Goal: Transaction & Acquisition: Purchase product/service

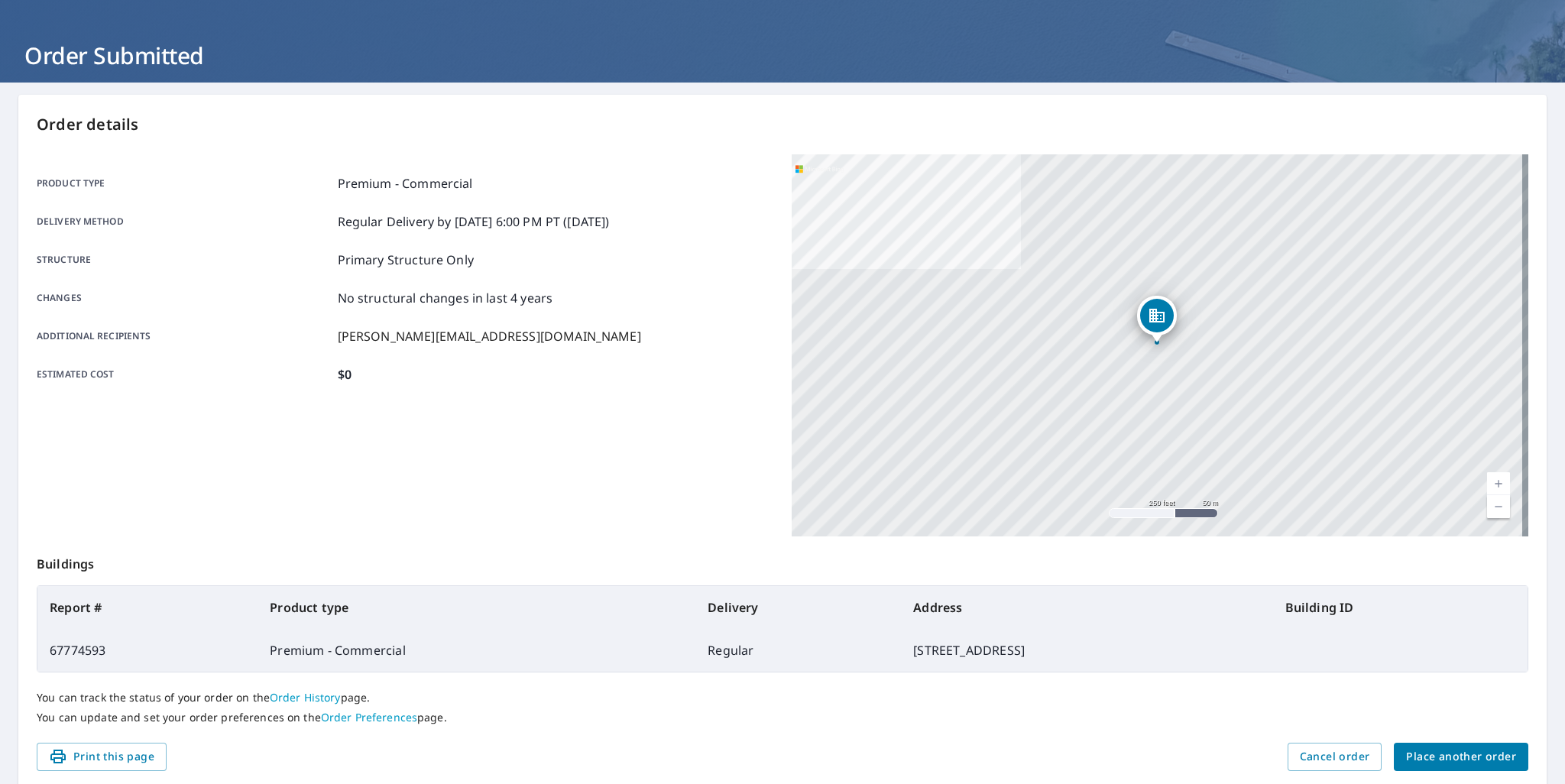
scroll to position [115, 0]
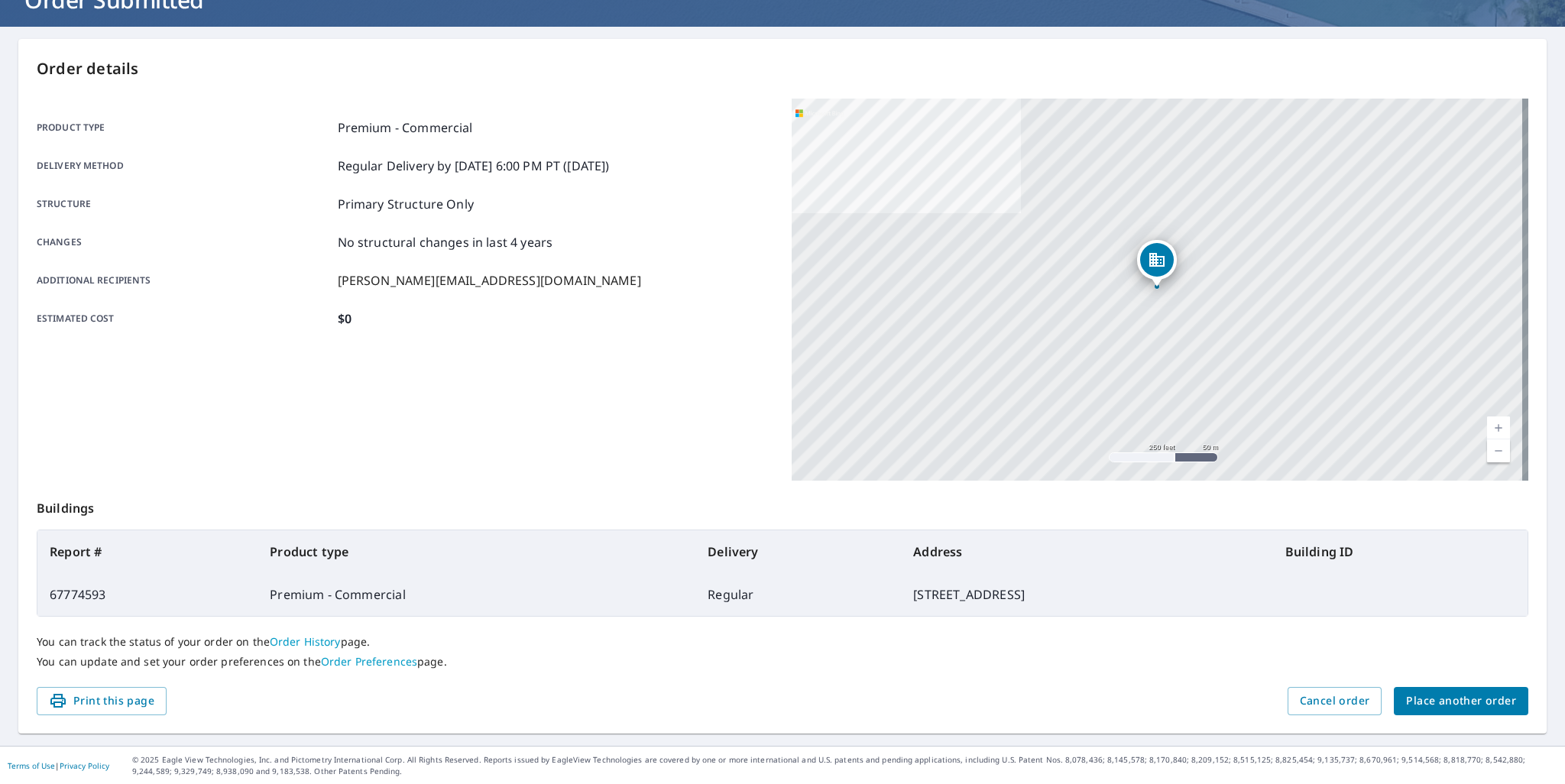
click at [1450, 701] on span "Place another order" at bounding box center [1461, 700] width 110 height 19
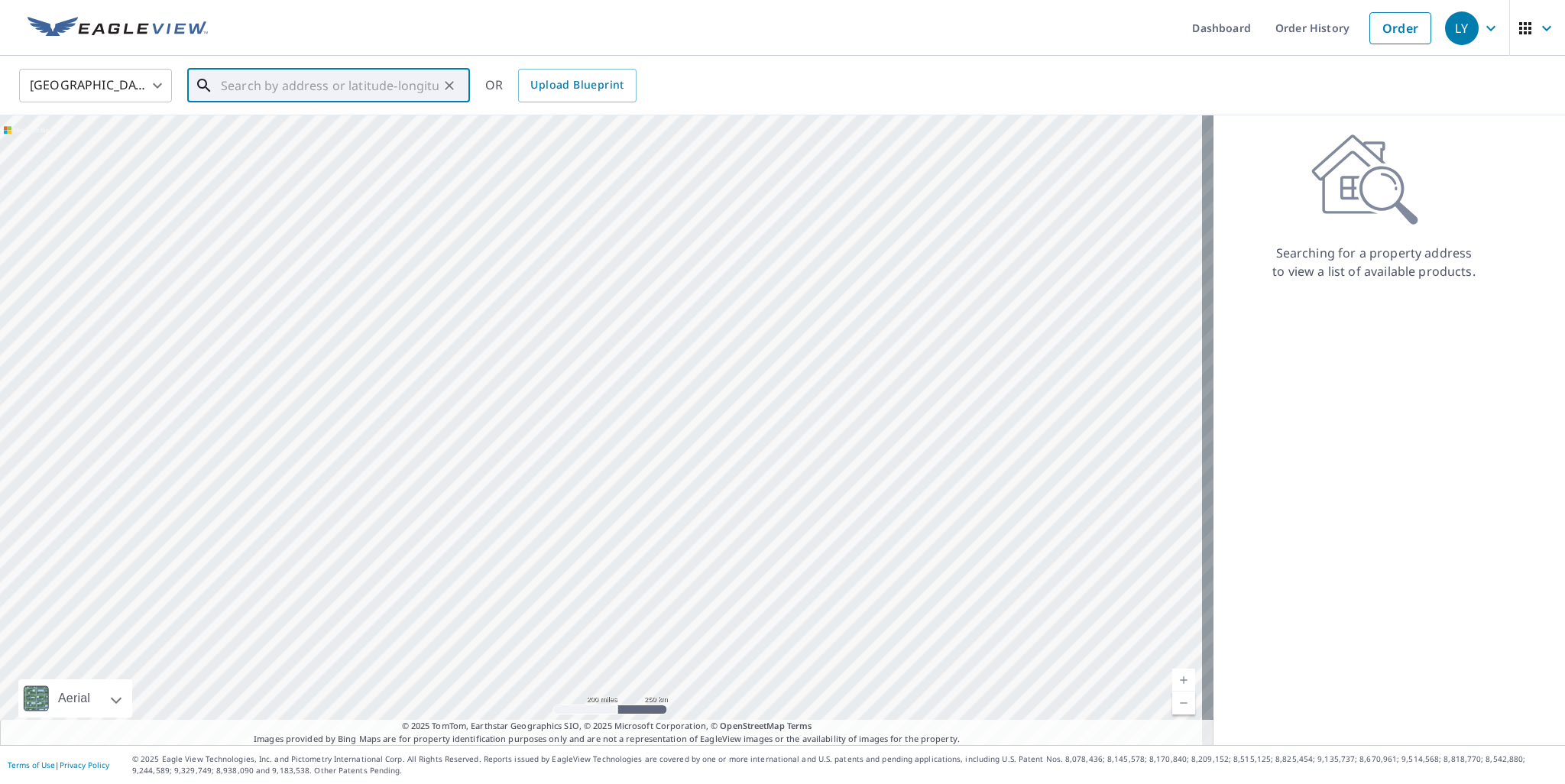
click at [364, 85] on input "text" at bounding box center [330, 85] width 218 height 43
paste input "[STREET_ADDRESS][PERSON_NAME]"
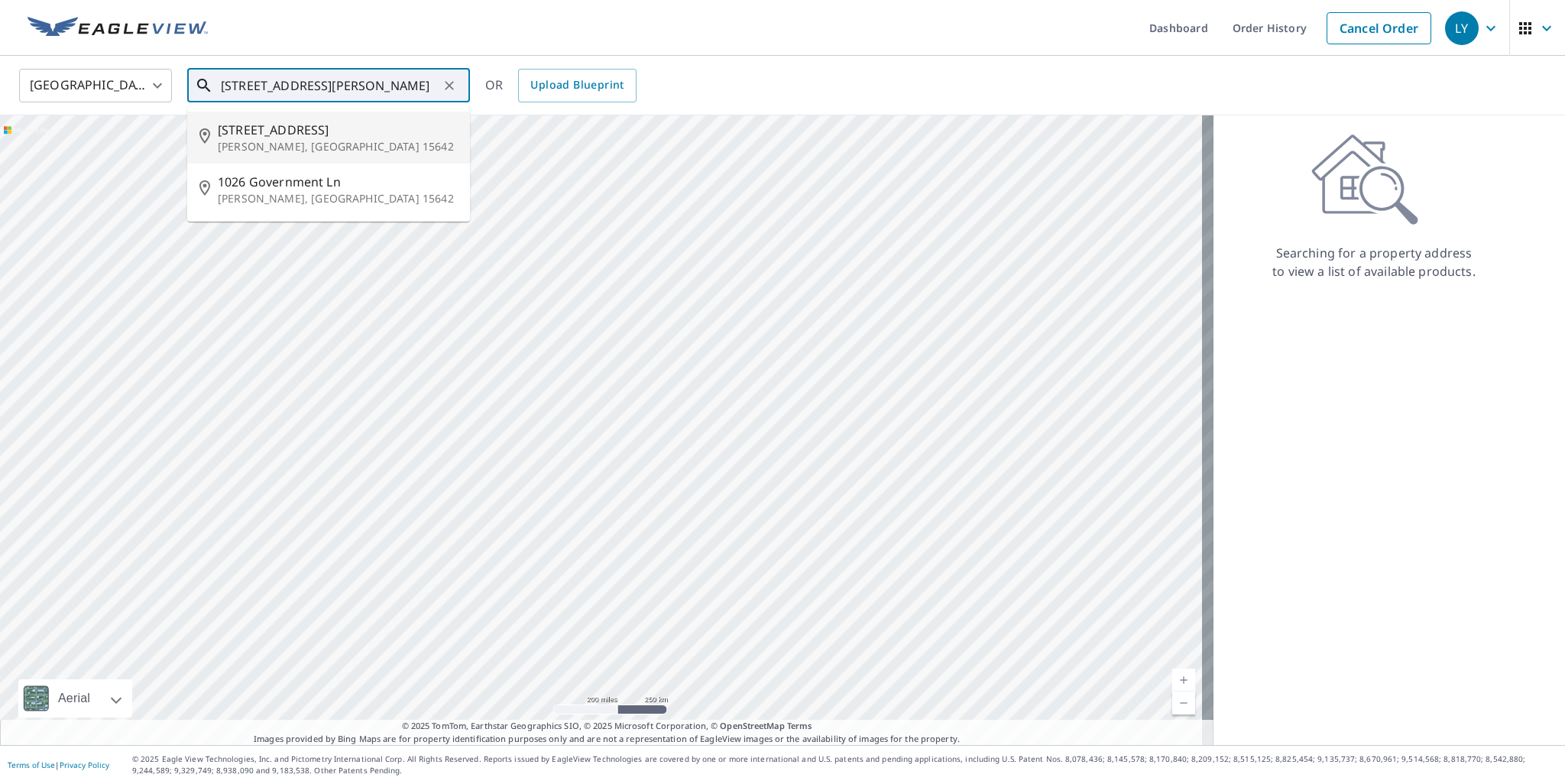
click at [334, 132] on span "[STREET_ADDRESS]" at bounding box center [338, 130] width 240 height 19
type input "[STREET_ADDRESS][PERSON_NAME]"
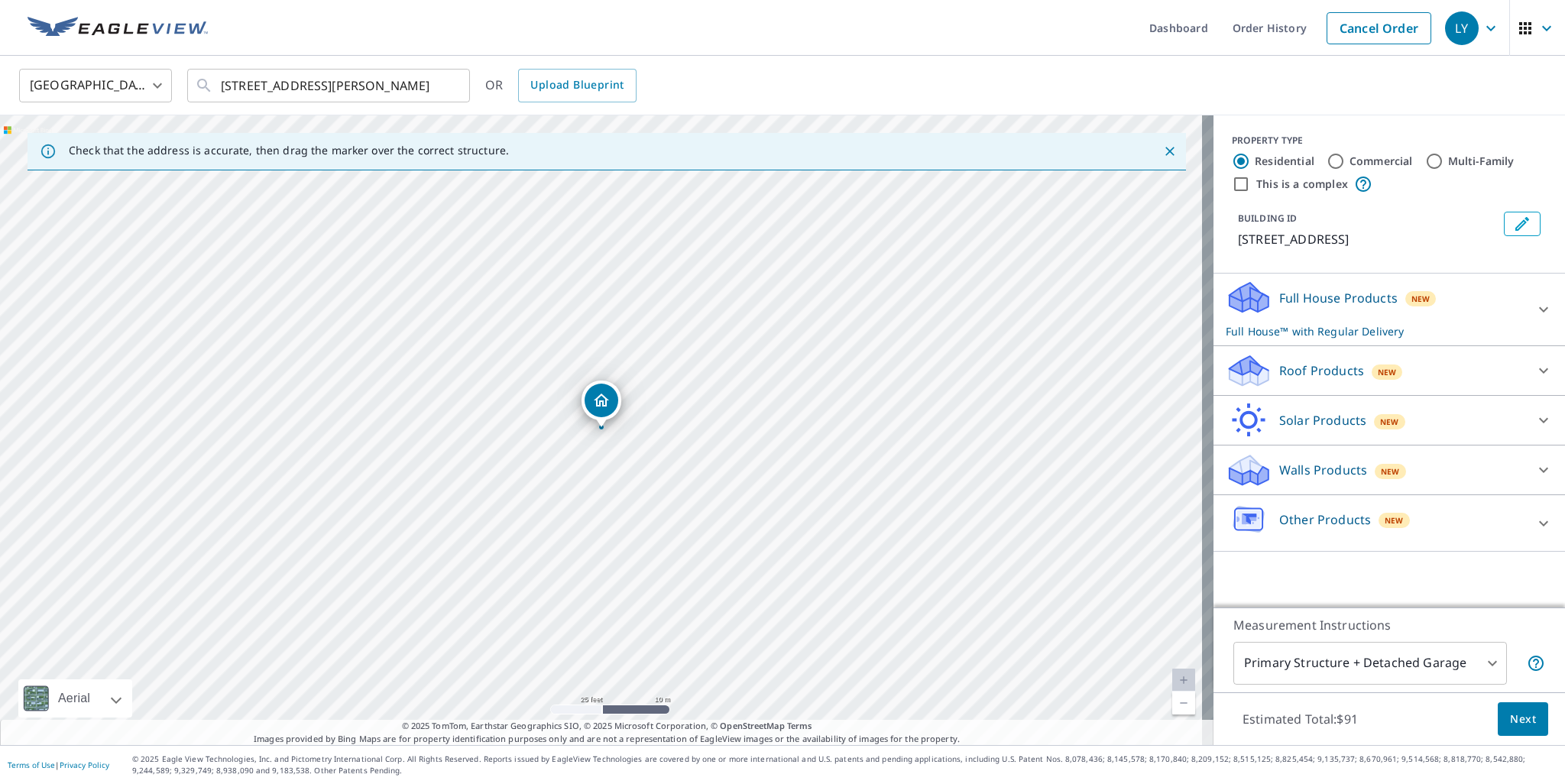
click at [1322, 373] on p "Roof Products" at bounding box center [1322, 370] width 85 height 19
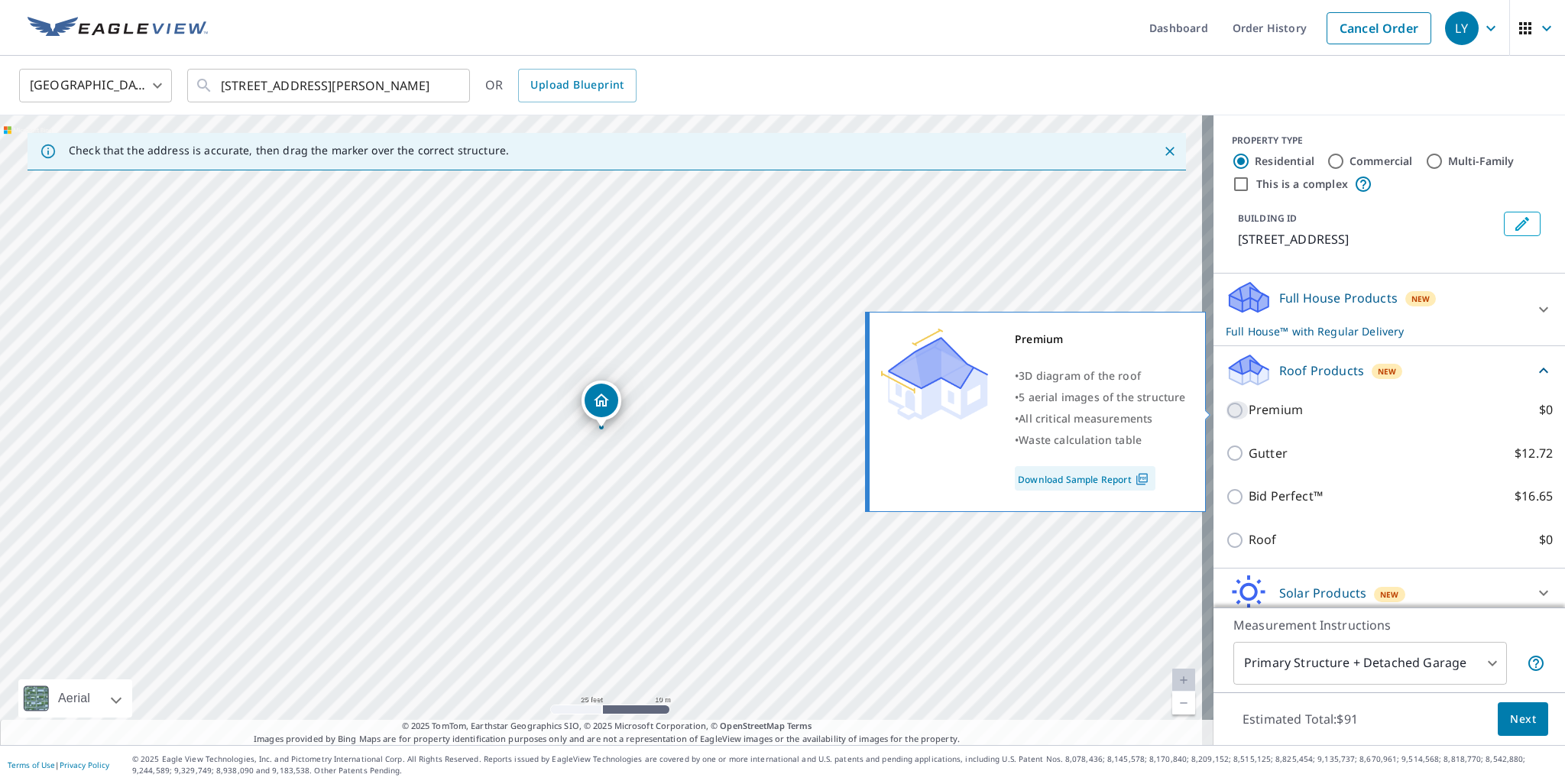
click at [1226, 405] on input "Premium $0" at bounding box center [1237, 410] width 23 height 19
checkbox input "true"
checkbox input "false"
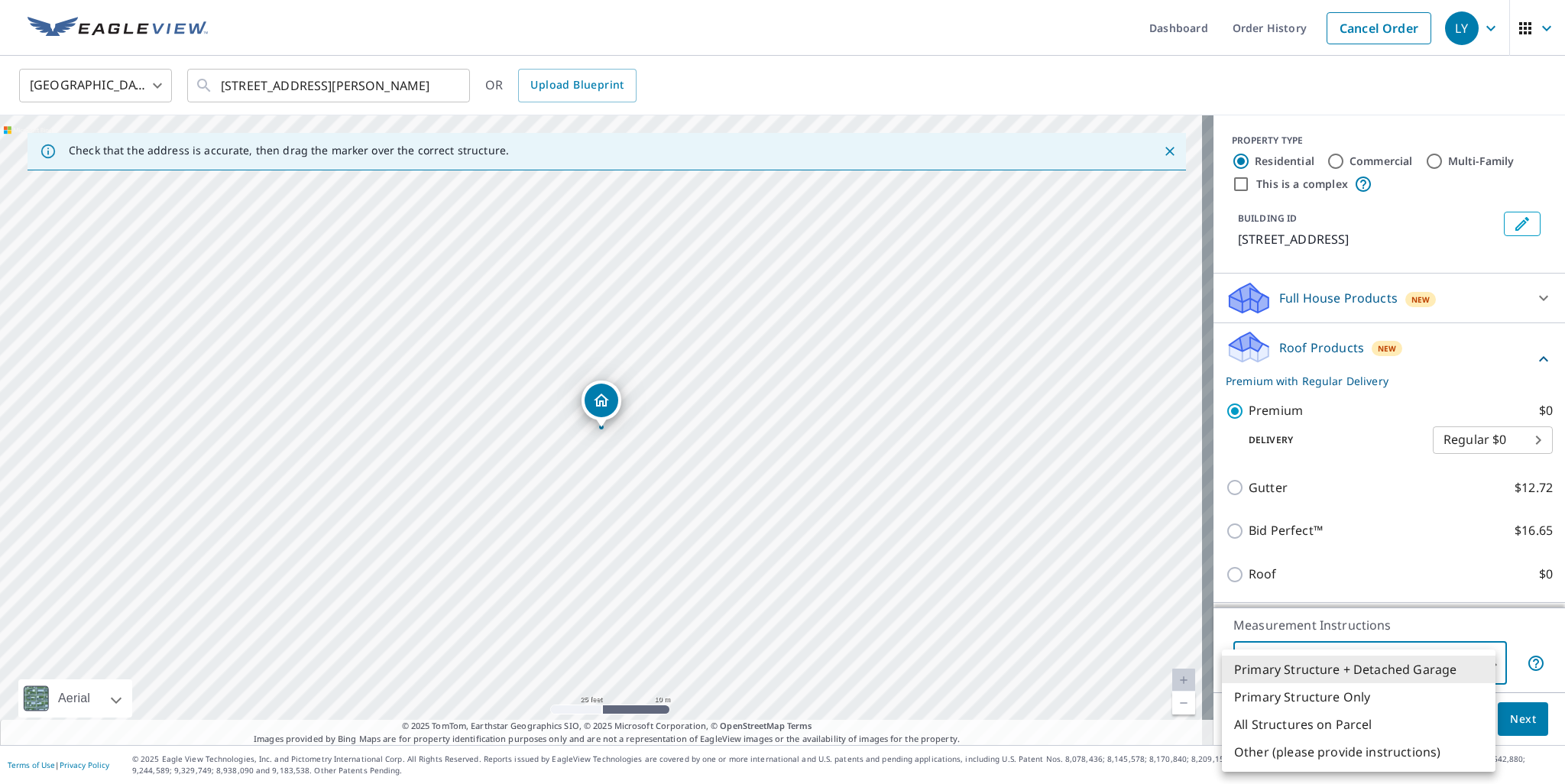
click at [1465, 662] on body "LY LY Dashboard Order History Cancel Order LY [GEOGRAPHIC_DATA] US ​ [STREET_AD…" at bounding box center [782, 392] width 1565 height 784
click at [1384, 699] on li "Primary Structure Only" at bounding box center [1359, 697] width 273 height 28
type input "2"
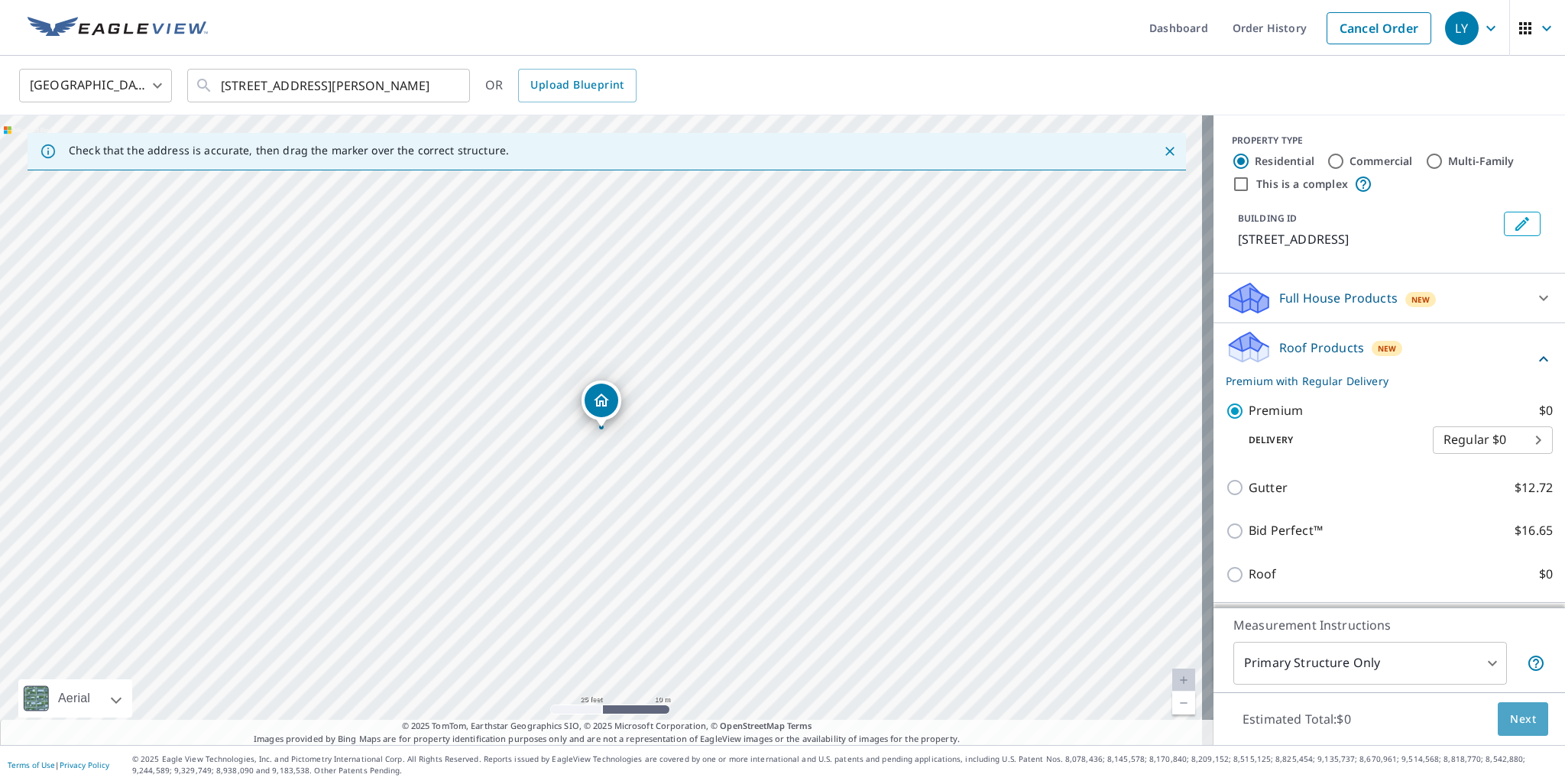
click at [1516, 719] on span "Next" at bounding box center [1523, 719] width 26 height 19
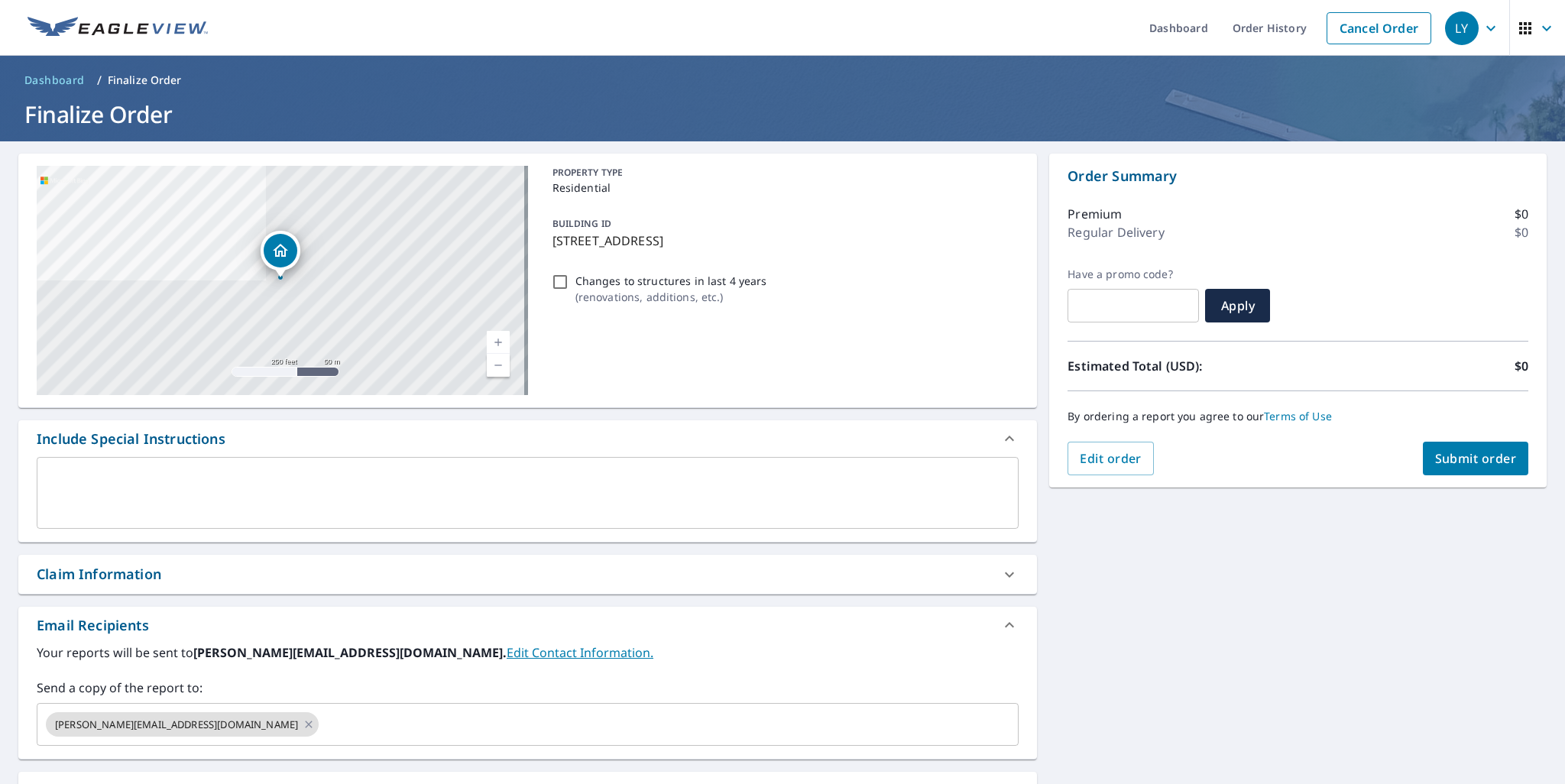
click at [1464, 459] on span "Submit order" at bounding box center [1476, 457] width 82 height 17
checkbox input "true"
